Goal: Information Seeking & Learning: Compare options

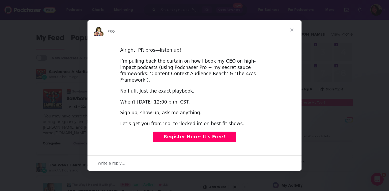
click at [297, 30] on span "Close" at bounding box center [291, 29] width 19 height 19
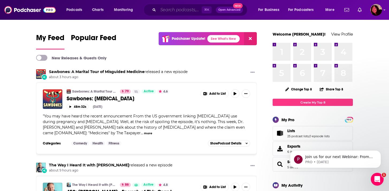
click at [186, 9] on input "Search podcasts, credits, & more..." at bounding box center [180, 10] width 44 height 9
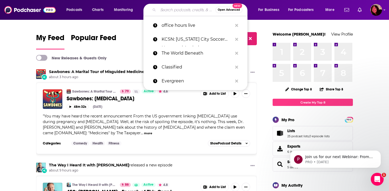
paste input "Hobby Hunter"
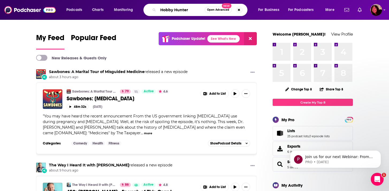
type input "Hobby Hunter"
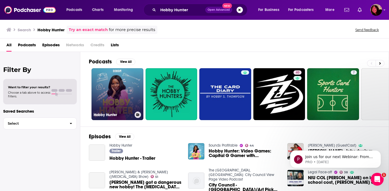
click at [115, 92] on link "Hobby Hunter" at bounding box center [117, 94] width 52 height 52
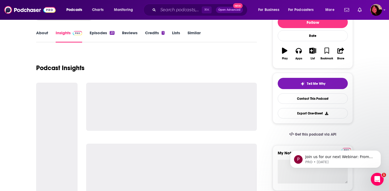
scroll to position [71, 0]
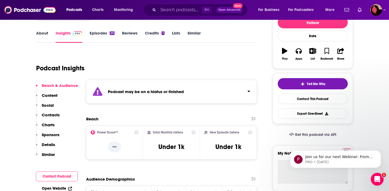
click at [108, 96] on div "Podcast may be on a hiatus or finished" at bounding box center [171, 92] width 171 height 24
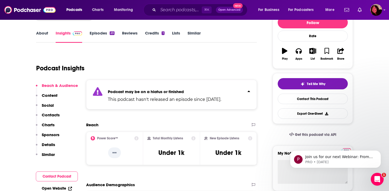
click at [108, 96] on div "Podcast may be on a hiatus or finished This podcast hasn't released an episode …" at bounding box center [164, 94] width 113 height 16
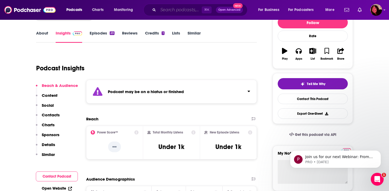
click at [164, 10] on input "Search podcasts, credits, & more..." at bounding box center [180, 10] width 44 height 9
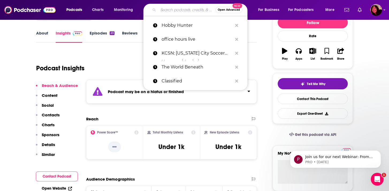
paste input "Best Friends"
type input "Best Friends"
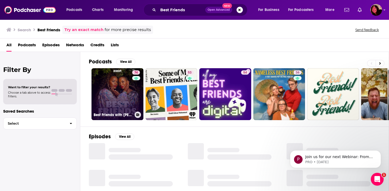
click at [116, 95] on link "74 Best Friends with [PERSON_NAME] and [PERSON_NAME]" at bounding box center [117, 94] width 52 height 52
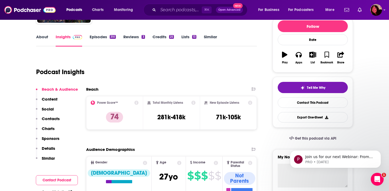
scroll to position [1010, 0]
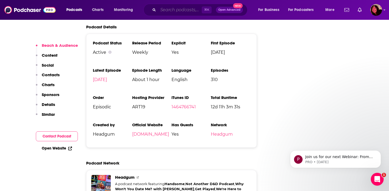
click at [176, 7] on input "Search podcasts, credits, & more..." at bounding box center [180, 10] width 44 height 9
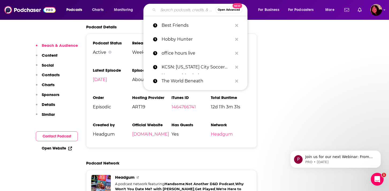
paste input "Too Scary Didn't Watch"
type input "Too Scary Didn't Watch"
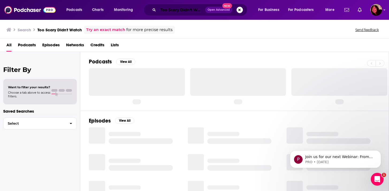
click at [193, 11] on input "Too Scary Didn't Watch" at bounding box center [181, 10] width 47 height 9
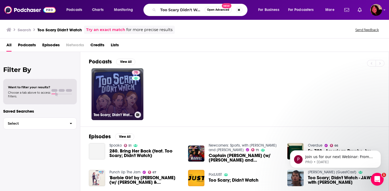
click at [129, 99] on link "75 Too Scary; Didn't Watch" at bounding box center [117, 94] width 52 height 52
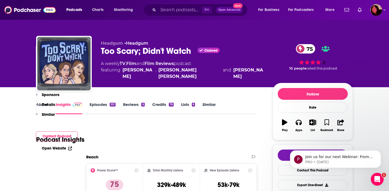
scroll to position [935, 0]
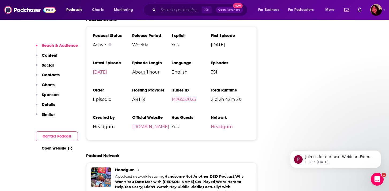
click at [171, 8] on input "Search podcasts, credits, & more..." at bounding box center [180, 10] width 44 height 9
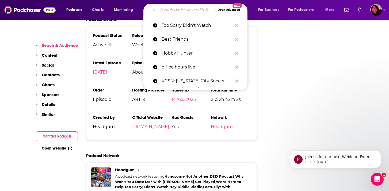
paste input "Hack or Slash"
type input "Hack or Slash"
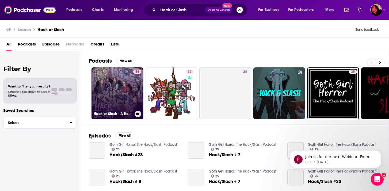
click at [114, 84] on link "58 Hack or Slash - A Horror Movie Review Podcast" at bounding box center [117, 93] width 52 height 52
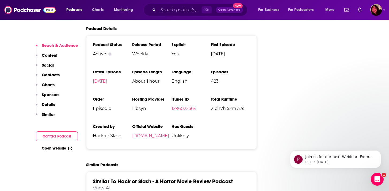
scroll to position [2589, 0]
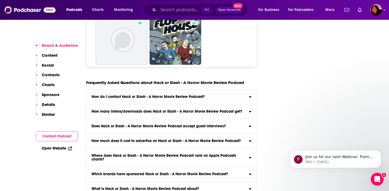
click at [185, 124] on h3 "Does Hack or Slash - A Horror Movie Review Podcast accept guest interviews?" at bounding box center [158, 126] width 134 height 4
click at [0, 0] on input "Does Hack or Slash - A Horror Movie Review Podcast accept guest interviews? Unl…" at bounding box center [0, 0] width 0 height 0
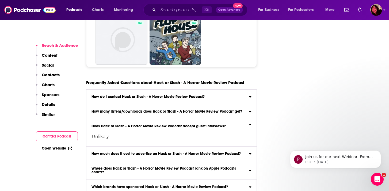
click at [185, 124] on h3 "Does Hack or Slash - A Horror Movie Review Podcast accept guest interviews?" at bounding box center [158, 126] width 134 height 4
click at [0, 0] on input "Does Hack or Slash - A Horror Movie Review Podcast accept guest interviews? Unl…" at bounding box center [0, 0] width 0 height 0
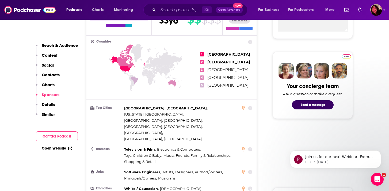
scroll to position [0, 0]
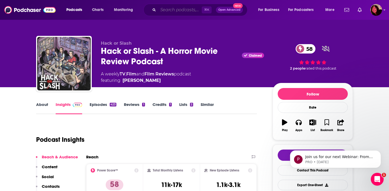
click at [174, 6] on input "Search podcasts, credits, & more..." at bounding box center [180, 10] width 44 height 9
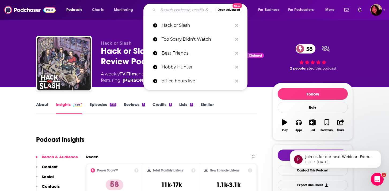
paste input "Pod Mortem"
type input "Pod Mortem"
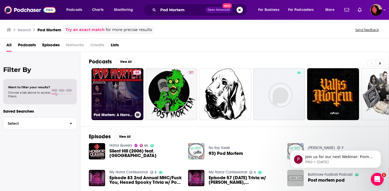
click at [123, 94] on link "64 Pod Mortem: A Horror Podcast" at bounding box center [117, 94] width 52 height 52
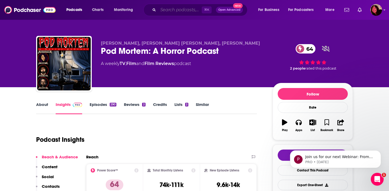
click at [170, 6] on input "Search podcasts, credits, & more..." at bounding box center [180, 10] width 44 height 9
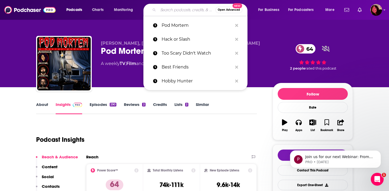
paste input "Nightmare on Film Street"
type input "Nightmare on Film Street"
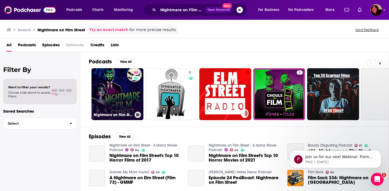
click at [123, 97] on link "64 Nightmare on Film Street - A Horror Movie Podcast" at bounding box center [117, 94] width 52 height 52
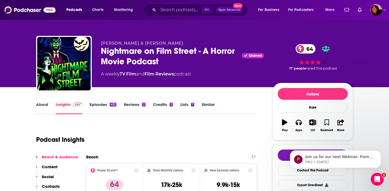
click at [38, 101] on div "About Insights Episodes 432 Reviews 2 Credits 2 Lists 7 Similar" at bounding box center [146, 107] width 221 height 13
click at [40, 102] on link "About" at bounding box center [42, 108] width 12 height 12
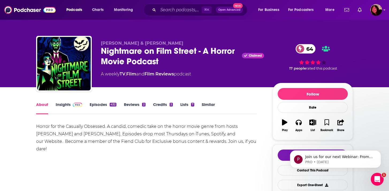
click at [67, 104] on link "Insights" at bounding box center [69, 108] width 26 height 12
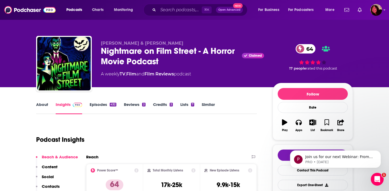
click at [175, 4] on div "⌘ K Open Advanced New" at bounding box center [195, 10] width 104 height 12
click at [174, 8] on input "Search podcasts, credits, & more..." at bounding box center [180, 10] width 44 height 9
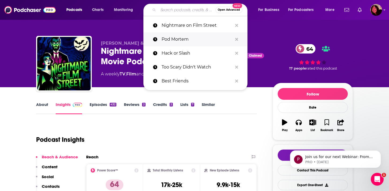
click at [173, 39] on p "Pod Mortem" at bounding box center [197, 39] width 71 height 14
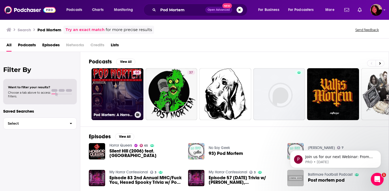
click at [133, 93] on div "64" at bounding box center [137, 90] width 8 height 41
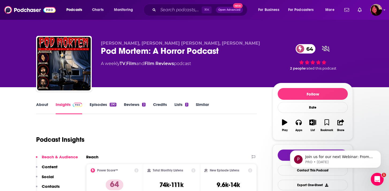
scroll to position [8, 0]
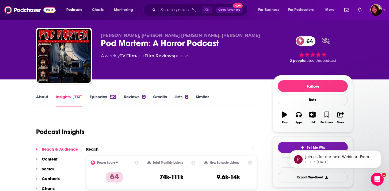
click at [165, 15] on div "⌘ K Open Advanced New" at bounding box center [195, 10] width 104 height 12
click at [168, 11] on input "Search podcasts, credits, & more..." at bounding box center [180, 10] width 44 height 9
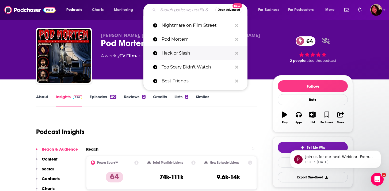
click at [175, 57] on p "Hack or Slash" at bounding box center [197, 53] width 71 height 14
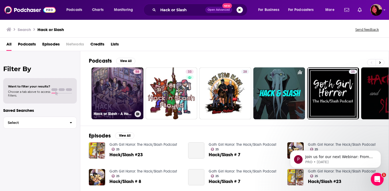
click at [120, 89] on link "58 Hack or Slash - A Horror Movie Review Podcast" at bounding box center [117, 93] width 52 height 52
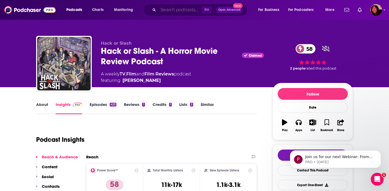
click at [167, 9] on input "Search podcasts, credits, & more..." at bounding box center [180, 10] width 44 height 9
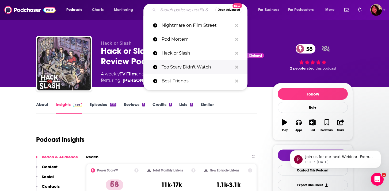
click at [176, 66] on p "Too Scary Didn't Watch" at bounding box center [197, 67] width 71 height 14
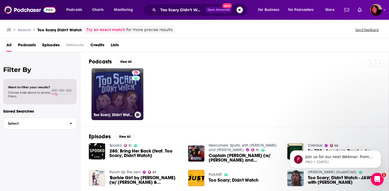
click at [129, 90] on link "75 Too Scary; Didn't Watch" at bounding box center [117, 94] width 52 height 52
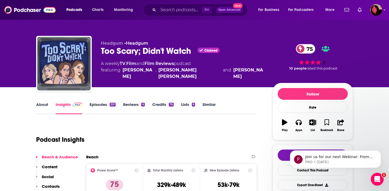
click at [175, 5] on div "⌘ K Open Advanced New" at bounding box center [195, 10] width 104 height 12
click at [173, 8] on input "Search podcasts, credits, & more..." at bounding box center [180, 10] width 44 height 9
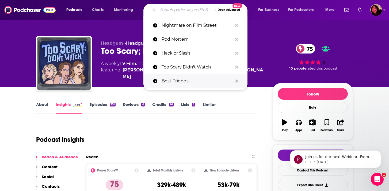
click at [173, 81] on p "Best Friends" at bounding box center [197, 81] width 71 height 14
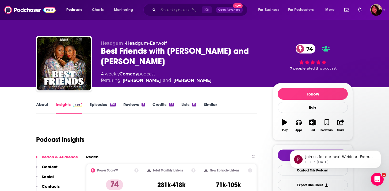
click at [173, 9] on input "Search podcasts, credits, & more..." at bounding box center [180, 10] width 44 height 9
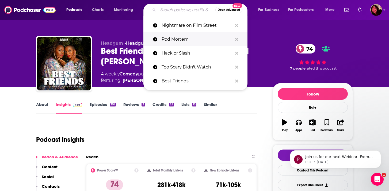
click at [169, 40] on p "Pod Mortem" at bounding box center [197, 39] width 71 height 14
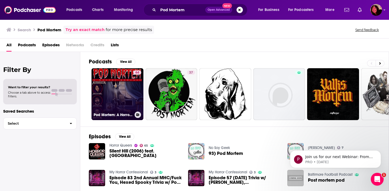
click at [123, 96] on link "64 Pod Mortem: A Horror Podcast" at bounding box center [117, 94] width 52 height 52
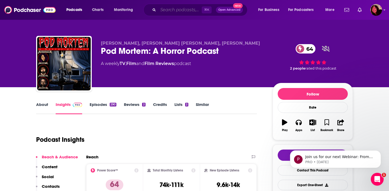
click at [169, 10] on input "Search podcasts, credits, & more..." at bounding box center [180, 10] width 44 height 9
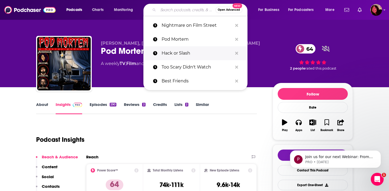
click at [174, 53] on p "Hack or Slash" at bounding box center [197, 53] width 71 height 14
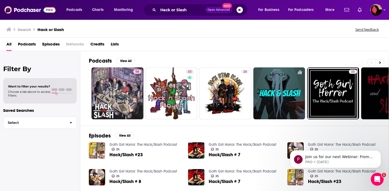
click at [144, 84] on ul "58 33 28 25 5" at bounding box center [305, 93] width 429 height 52
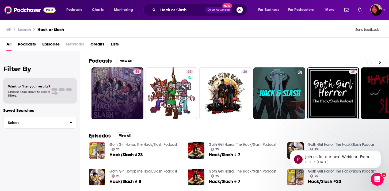
click at [137, 86] on div "58" at bounding box center [137, 94] width 8 height 48
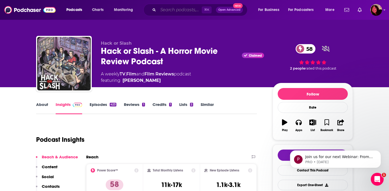
click at [175, 14] on input "Search podcasts, credits, & more..." at bounding box center [180, 10] width 44 height 9
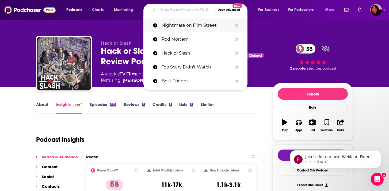
click at [239, 26] on button "Search podcasts, credits, & more..." at bounding box center [236, 26] width 8 height 10
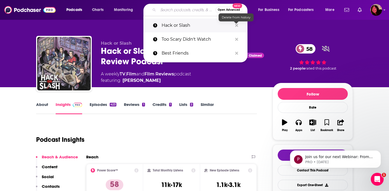
click at [238, 25] on icon "Search podcasts, credits, & more..." at bounding box center [236, 25] width 3 height 4
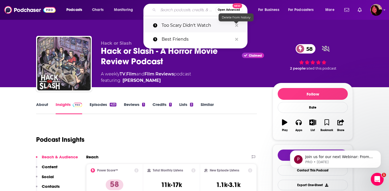
click at [238, 25] on icon "Search podcasts, credits, & more..." at bounding box center [236, 25] width 3 height 4
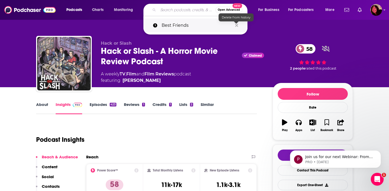
click at [238, 25] on icon "Search podcasts, credits, & more..." at bounding box center [236, 25] width 3 height 4
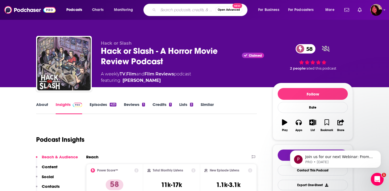
click at [188, 13] on input "Search podcasts, credits, & more..." at bounding box center [186, 10] width 57 height 9
paste input "Random Number Generator Horror Podcast"
type input "Random Number Generator Horror Podcast"
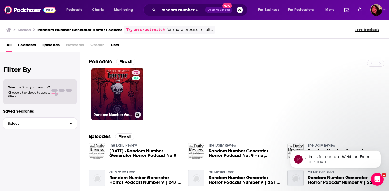
click at [110, 92] on link "72 Random Number Generator Horror Podcast No. 9" at bounding box center [117, 94] width 52 height 52
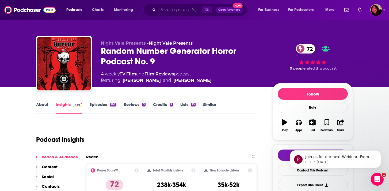
click at [159, 12] on input "Search podcasts, credits, & more..." at bounding box center [180, 10] width 44 height 9
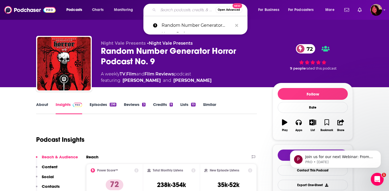
paste input "Monet Talks"
type input "Monet Talks"
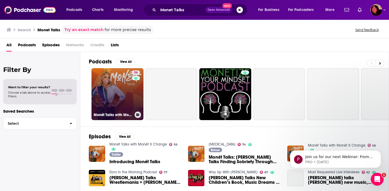
click at [124, 93] on link "56 Monét Talks with Monét X Change" at bounding box center [117, 94] width 52 height 52
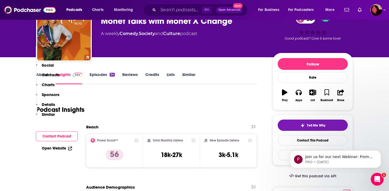
scroll to position [774, 0]
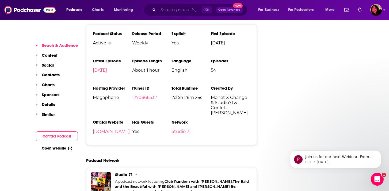
click at [172, 10] on input "Search podcasts, credits, & more..." at bounding box center [180, 10] width 44 height 9
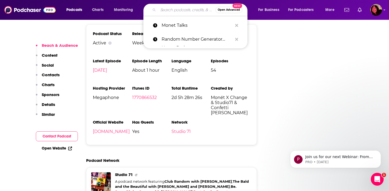
paste input "The Kelly Mantle Show"
type input "The Kelly Mantle Show"
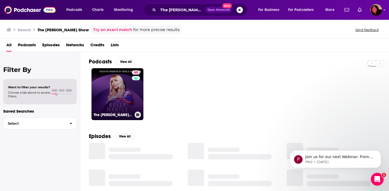
click at [135, 91] on div "60" at bounding box center [136, 90] width 9 height 41
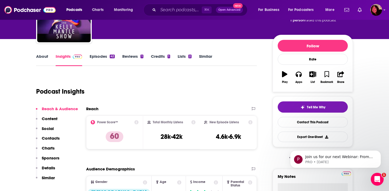
scroll to position [772, 0]
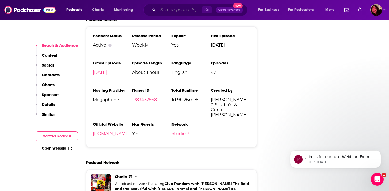
click at [176, 9] on input "Search podcasts, credits, & more..." at bounding box center [180, 10] width 44 height 9
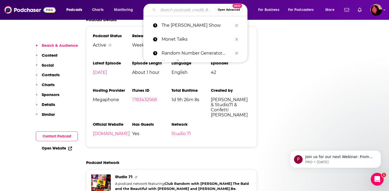
paste input "Give It To Me Straight"
type input "Give It To Me Straight"
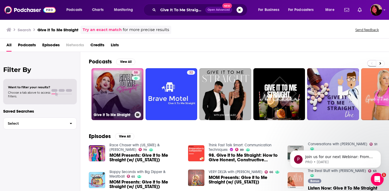
click at [131, 94] on link "58 Give It To Me Straight" at bounding box center [117, 94] width 52 height 52
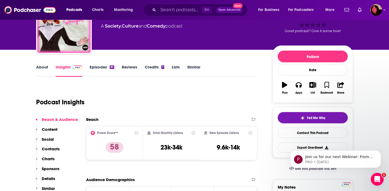
scroll to position [43, 0]
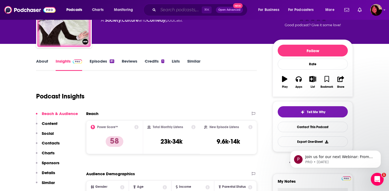
click at [167, 8] on input "Search podcasts, credits, & more..." at bounding box center [180, 10] width 44 height 9
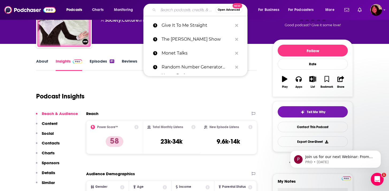
paste input "Sloppy Seconds with Big Dipper & Meatball"
type input "Sloppy Seconds with Big Dipper & Meatball"
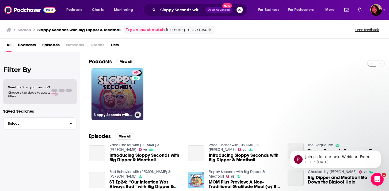
click at [127, 107] on link "65 Sloppy Seconds with Big Dipper & Meatball" at bounding box center [117, 94] width 52 height 52
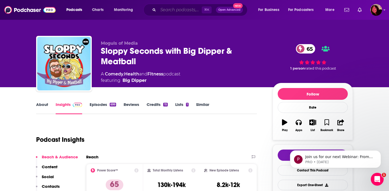
click at [163, 7] on input "Search podcasts, credits, & more..." at bounding box center [180, 10] width 44 height 9
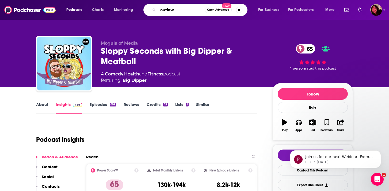
type input "outlaws"
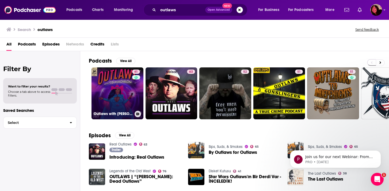
click at [127, 111] on div "Outlaws with TS Madison" at bounding box center [118, 114] width 48 height 6
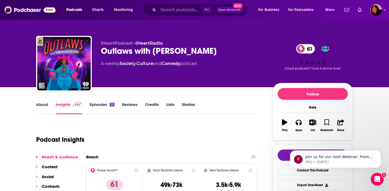
click at [41, 104] on link "About" at bounding box center [42, 108] width 12 height 12
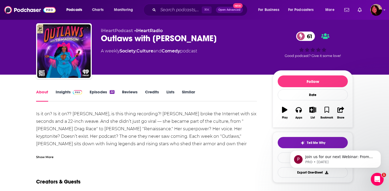
scroll to position [11, 0]
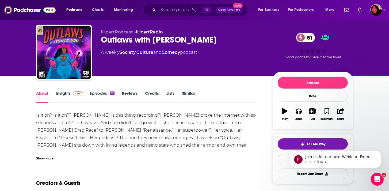
click at [49, 156] on div "Show More" at bounding box center [44, 157] width 17 height 5
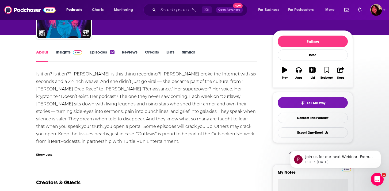
scroll to position [53, 0]
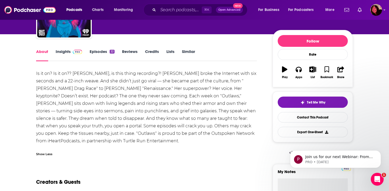
click at [91, 49] on link "Episodes 22" at bounding box center [102, 55] width 25 height 12
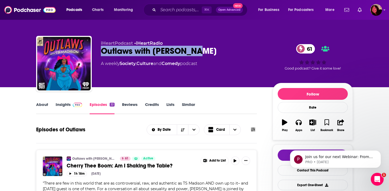
drag, startPoint x: 214, startPoint y: 56, endPoint x: 102, endPoint y: 49, distance: 112.3
click at [102, 49] on div "Outlaws with TS Madison 61" at bounding box center [182, 51] width 163 height 10
copy h2 "Outlaws with TS Madison"
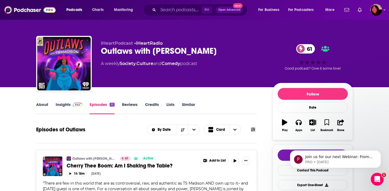
click at [185, 15] on div "⌘ K Open Advanced New" at bounding box center [195, 10] width 104 height 12
click at [181, 14] on input "Search podcasts, credits, & more..." at bounding box center [180, 10] width 44 height 9
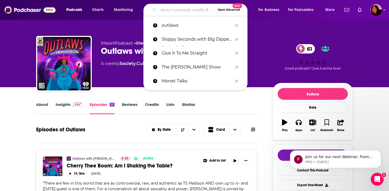
paste input "[MEDICAL_DATA]"
type input "[MEDICAL_DATA]"
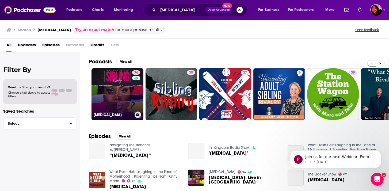
click at [130, 86] on link "74 Sibling Rivalry" at bounding box center [117, 94] width 52 height 52
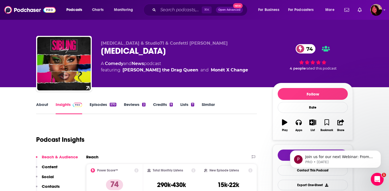
drag, startPoint x: 150, startPoint y: 53, endPoint x: 98, endPoint y: 52, distance: 51.9
click at [98, 52] on div "Sibling Rivalry & Studio71 & Confetti Cannon Sibling Rivalry 74 A Comedy and Ne…" at bounding box center [194, 65] width 317 height 58
copy h2 "[MEDICAL_DATA]"
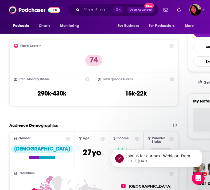
scroll to position [127, 0]
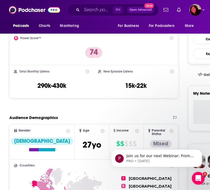
click at [52, 85] on h3 "290k-430k" at bounding box center [51, 86] width 29 height 8
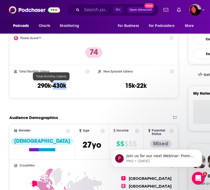
click at [52, 85] on h3 "290k-430k" at bounding box center [51, 86] width 29 height 8
copy div "290k-430k"
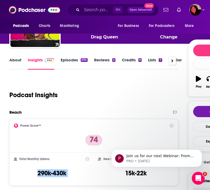
scroll to position [71, 0]
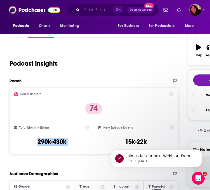
click at [94, 7] on input "Search podcasts, credits, & more..." at bounding box center [97, 10] width 31 height 9
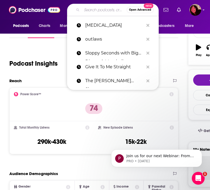
paste input "VERY DELTA with Delta Work"
type input "VERY DELTA with Delta Work"
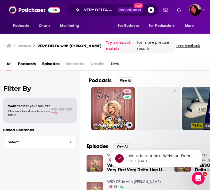
scroll to position [0, 40]
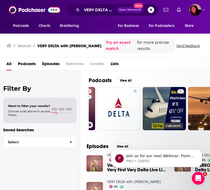
click at [91, 108] on div "66" at bounding box center [88, 105] width 9 height 33
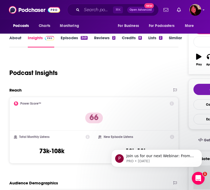
scroll to position [67, 0]
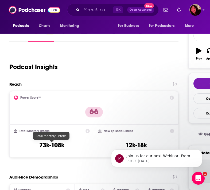
click at [52, 147] on h3 "73k-108k" at bounding box center [51, 145] width 25 height 8
copy div "73k-108k"
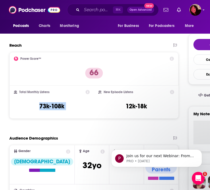
scroll to position [133, 0]
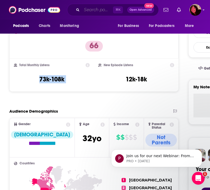
click at [86, 12] on input "Search podcasts, credits, & more..." at bounding box center [97, 10] width 31 height 9
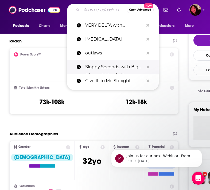
scroll to position [107, 0]
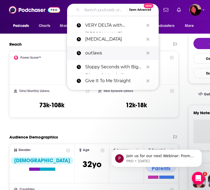
click at [96, 54] on p "outlaws" at bounding box center [114, 53] width 59 height 14
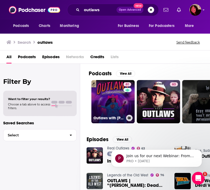
click at [108, 94] on link "61 Outlaws with TS Madison" at bounding box center [112, 101] width 43 height 43
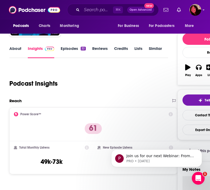
scroll to position [148, 0]
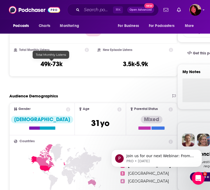
click at [53, 64] on h3 "49k-73k" at bounding box center [52, 64] width 22 height 8
click at [53, 63] on h3 "49k-73k" at bounding box center [52, 64] width 22 height 8
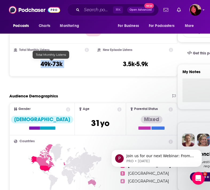
click at [53, 63] on h3 "49k-73k" at bounding box center [52, 64] width 22 height 8
copy div "49k-73k"
click at [96, 5] on div "⌘ K Open Advanced New" at bounding box center [113, 10] width 92 height 12
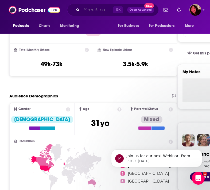
click at [94, 8] on input "Search podcasts, credits, & more..." at bounding box center [97, 10] width 31 height 9
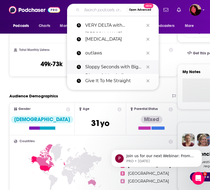
click at [100, 65] on p "Sloppy Seconds with Big Dipper & Meatball" at bounding box center [114, 67] width 59 height 14
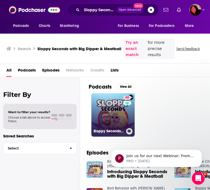
click at [100, 101] on link "65 Sloppy Seconds with Big Dipper & Meatball" at bounding box center [112, 115] width 43 height 43
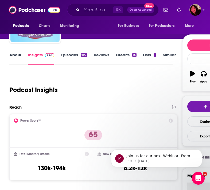
scroll to position [121, 0]
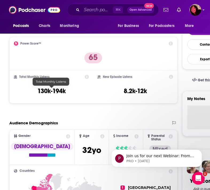
click at [53, 90] on h3 "130k-194k" at bounding box center [51, 91] width 28 height 8
copy div "130k-194k"
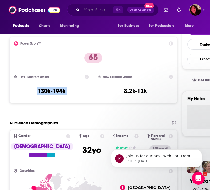
click at [92, 11] on input "Search podcasts, credits, & more..." at bounding box center [97, 10] width 31 height 9
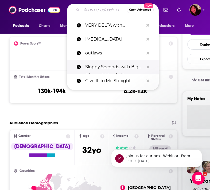
click at [97, 74] on p "Sloppy Seconds with Big Dipper & Meatball" at bounding box center [114, 67] width 59 height 14
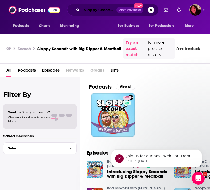
click at [95, 13] on input "Sloppy Seconds with Big Dipper & Meatball" at bounding box center [99, 10] width 35 height 9
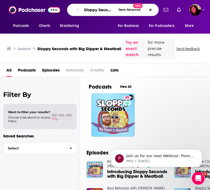
click at [95, 13] on input "Sloppy Seconds with Big Dipper & Meatball" at bounding box center [99, 10] width 34 height 9
click at [149, 11] on button "Search podcasts, credits, & more..." at bounding box center [150, 10] width 6 height 6
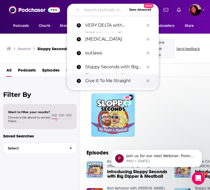
click at [94, 81] on p "Give It To Me Straight" at bounding box center [114, 81] width 59 height 14
type input "Give It To Me Straight"
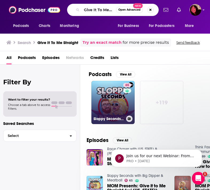
click at [107, 93] on link "65 Sloppy Seconds with Big Dipper & Meatball" at bounding box center [112, 102] width 43 height 43
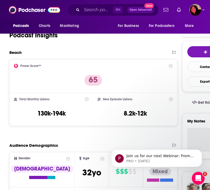
scroll to position [100, 0]
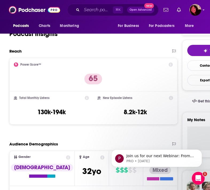
click at [49, 116] on h3 "130k-194k" at bounding box center [51, 112] width 28 height 8
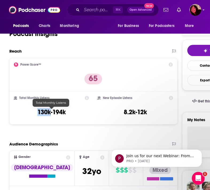
click at [49, 116] on h3 "130k-194k" at bounding box center [51, 112] width 28 height 8
copy div "130k-194k"
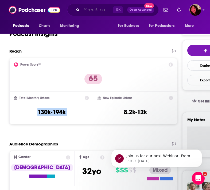
click at [89, 9] on input "Search podcasts, credits, & more..." at bounding box center [97, 10] width 31 height 9
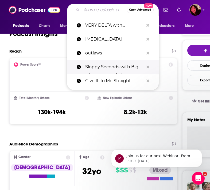
click at [100, 66] on p "Sloppy Seconds with Big Dipper & Meatball" at bounding box center [114, 67] width 59 height 14
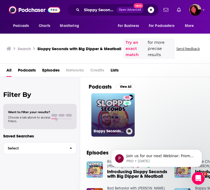
click at [96, 116] on link "65 Sloppy Seconds with Big Dipper & Meatball" at bounding box center [112, 115] width 43 height 43
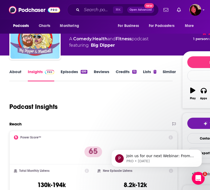
scroll to position [57, 0]
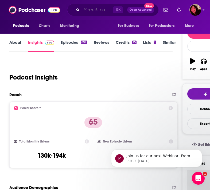
click at [98, 10] on input "Search podcasts, credits, & more..." at bounding box center [97, 10] width 31 height 9
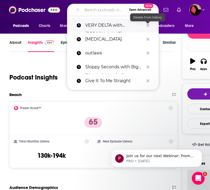
click at [149, 27] on icon "Search podcasts, credits, & more..." at bounding box center [148, 25] width 3 height 4
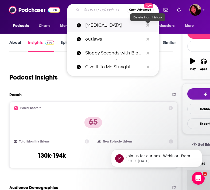
click at [149, 27] on icon "Search podcasts, credits, & more..." at bounding box center [148, 25] width 3 height 4
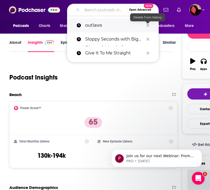
click at [149, 27] on icon "Search podcasts, credits, & more..." at bounding box center [148, 25] width 3 height 4
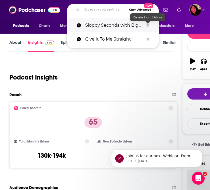
click at [149, 27] on icon "Search podcasts, credits, & more..." at bounding box center [148, 25] width 3 height 4
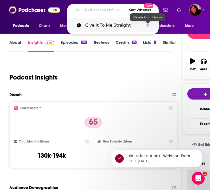
click at [149, 27] on icon "Search podcasts, credits, & more..." at bounding box center [148, 25] width 3 height 4
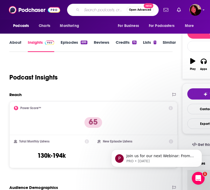
click at [102, 10] on input "Search podcasts, credits, & more..." at bounding box center [104, 10] width 45 height 9
paste input "The Kelly Mantle Show"
type input "The Kelly Mantle Show"
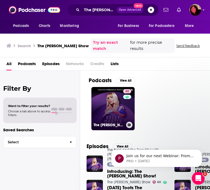
click at [113, 123] on h3 "The Kelly Mantle Show" at bounding box center [109, 125] width 30 height 5
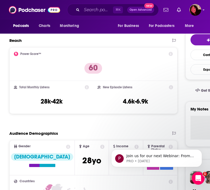
scroll to position [112, 0]
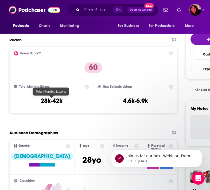
click at [47, 103] on h3 "28k-42k" at bounding box center [52, 101] width 22 height 8
copy div "28k-42k"
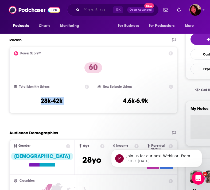
click at [97, 10] on input "Search podcasts, credits, & more..." at bounding box center [97, 10] width 31 height 9
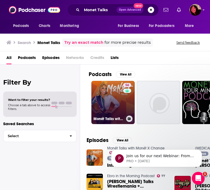
click at [112, 82] on link "56 Monét Talks with Monét X Change" at bounding box center [112, 102] width 43 height 43
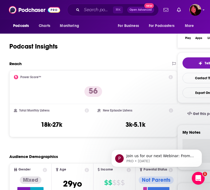
scroll to position [97, 0]
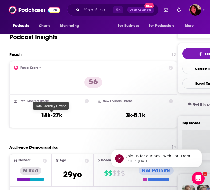
click at [51, 117] on h3 "18k-27k" at bounding box center [51, 116] width 21 height 8
copy div "18k-27k"
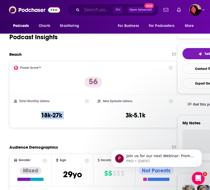
click at [98, 12] on input "Search podcasts, credits, & more..." at bounding box center [97, 10] width 31 height 9
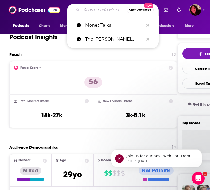
paste input "Random Number Generator Horror Podcast"
type input "Random Number Generator Horror Podcast"
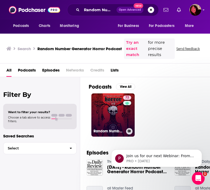
click at [101, 107] on link "72 Random Number Generator Horror Podcast No. 9" at bounding box center [112, 115] width 43 height 43
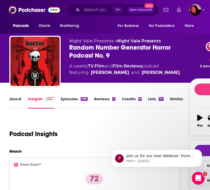
scroll to position [120, 0]
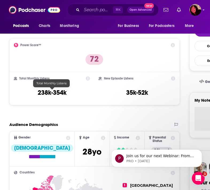
click at [53, 90] on h3 "238k-354k" at bounding box center [52, 93] width 29 height 8
copy div "238k-354k"
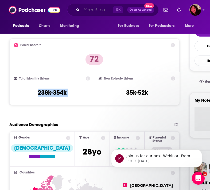
click at [99, 10] on input "Search podcasts, credits, & more..." at bounding box center [97, 10] width 31 height 9
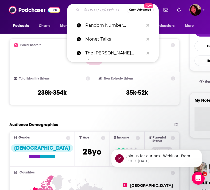
paste input "Pod Mortem"
type input "Pod Mortem"
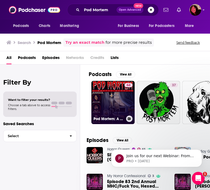
click at [102, 97] on link "64 Pod Mortem: A Horror Podcast" at bounding box center [112, 102] width 43 height 43
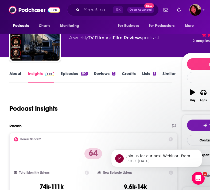
scroll to position [83, 0]
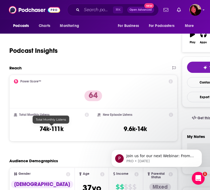
click at [50, 128] on h3 "74k-111k" at bounding box center [52, 129] width 24 height 8
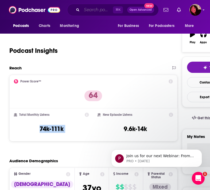
click at [93, 13] on input "Search podcasts, credits, & more..." at bounding box center [97, 10] width 31 height 9
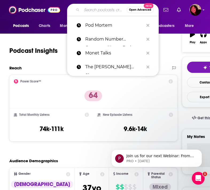
paste input "Too Scary Didn't Watch"
type input "Too Scary Didn't Watch"
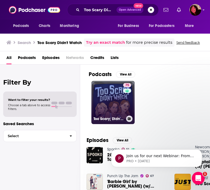
click at [122, 101] on link "75 Too Scary; Didn't Watch" at bounding box center [112, 102] width 43 height 43
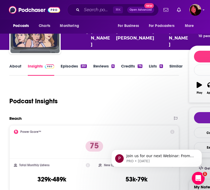
scroll to position [112, 0]
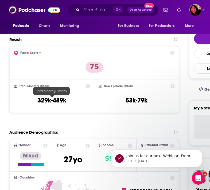
click at [52, 98] on h3 "329k-489k" at bounding box center [51, 101] width 29 height 8
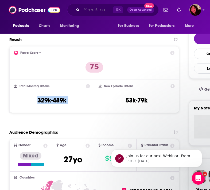
click at [93, 9] on input "Search podcasts, credits, & more..." at bounding box center [97, 10] width 31 height 9
paste input "Best Friends"
type input "Best Friends"
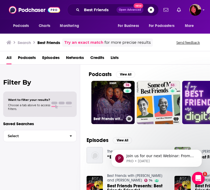
click at [115, 105] on link "74 Best Friends with [PERSON_NAME] and [PERSON_NAME]" at bounding box center [112, 102] width 43 height 43
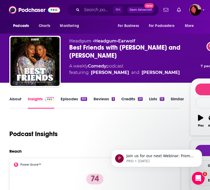
scroll to position [58, 0]
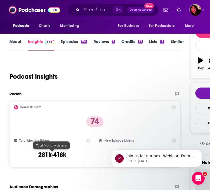
click at [50, 158] on h3 "281k-418k" at bounding box center [52, 155] width 28 height 8
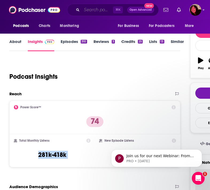
click at [94, 10] on input "Search podcasts, credits, & more..." at bounding box center [97, 10] width 31 height 9
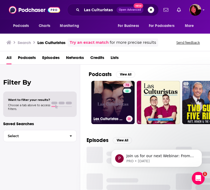
click at [109, 102] on link "78 Las Culturistas with Matt Rogers and Bowen Yang" at bounding box center [112, 102] width 43 height 43
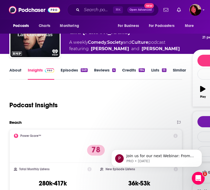
scroll to position [91, 0]
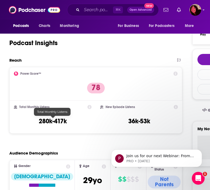
click at [54, 122] on h3 "280k-417k" at bounding box center [53, 121] width 28 height 8
click at [101, 14] on div "⌘ K Open Advanced New" at bounding box center [113, 10] width 92 height 12
click at [101, 12] on input "Search podcasts, credits, & more..." at bounding box center [97, 10] width 31 height 9
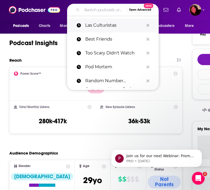
click at [146, 27] on button "Search podcasts, credits, & more..." at bounding box center [148, 26] width 8 height 10
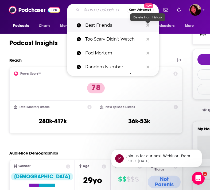
click at [148, 27] on icon "Search podcasts, credits, & more..." at bounding box center [148, 25] width 3 height 4
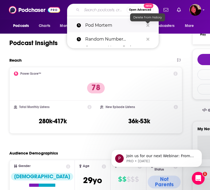
click at [148, 27] on icon "Search podcasts, credits, & more..." at bounding box center [148, 25] width 3 height 4
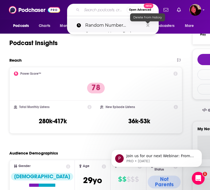
click at [148, 27] on icon "Search podcasts, credits, & more..." at bounding box center [148, 25] width 3 height 4
